Goal: Find specific page/section: Find specific page/section

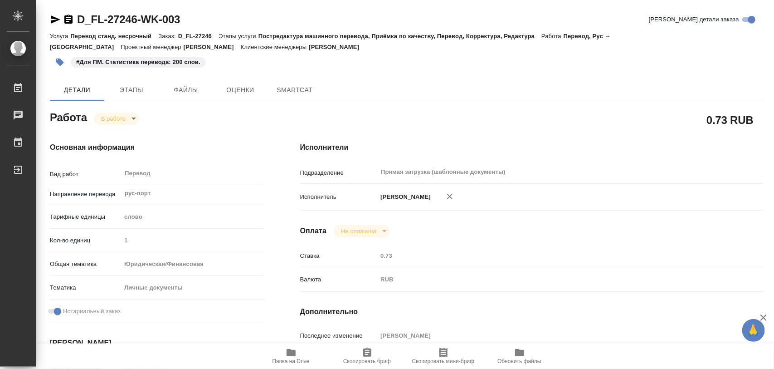
type textarea "x"
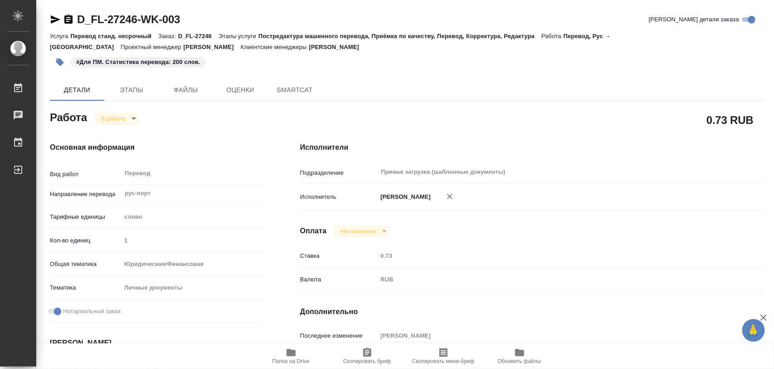
type textarea "x"
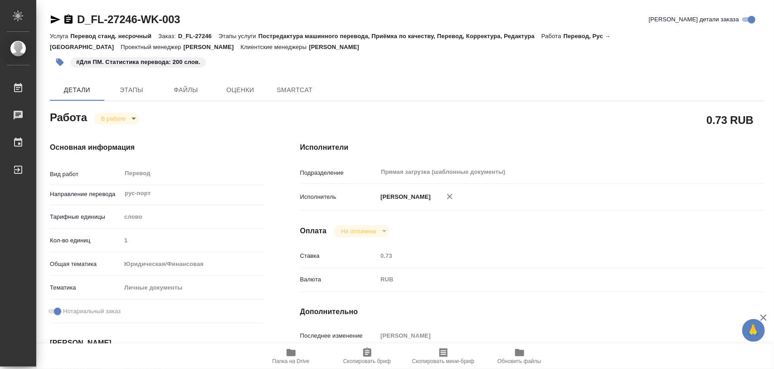
type textarea "x"
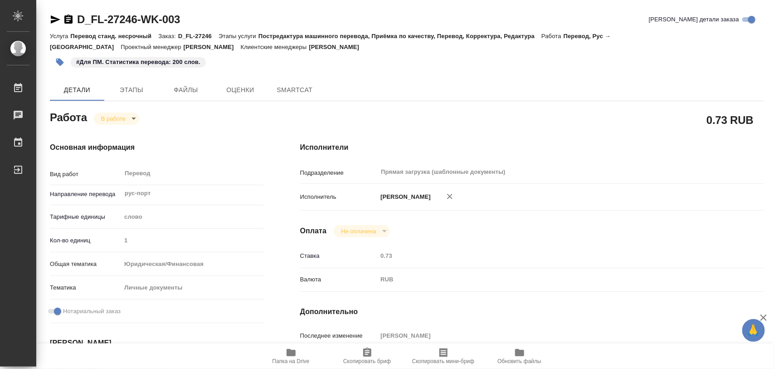
type textarea "x"
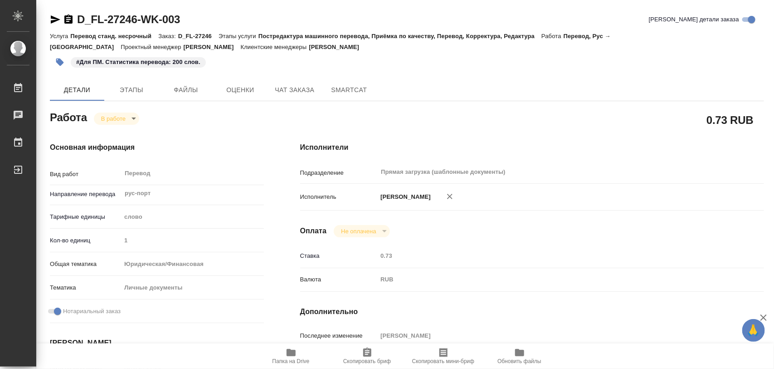
type textarea "x"
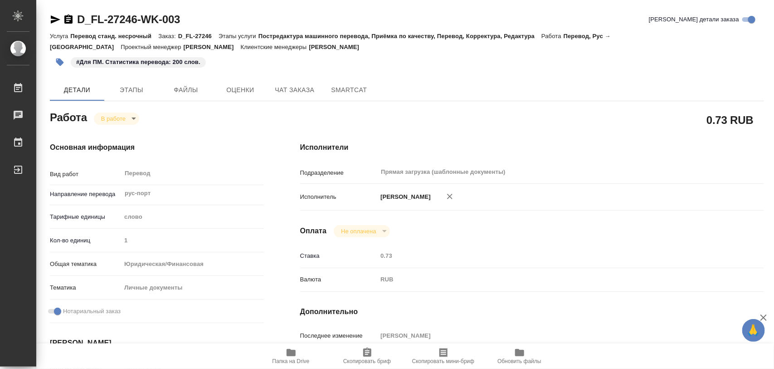
type textarea "x"
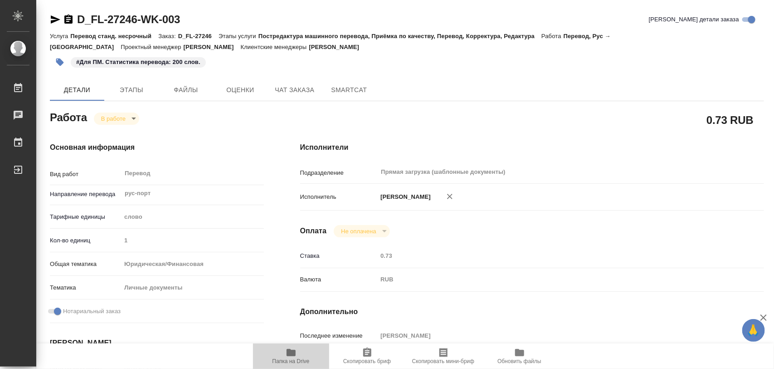
click at [293, 359] on span "Папка на Drive" at bounding box center [291, 361] width 37 height 6
